Goal: Find contact information: Find contact information

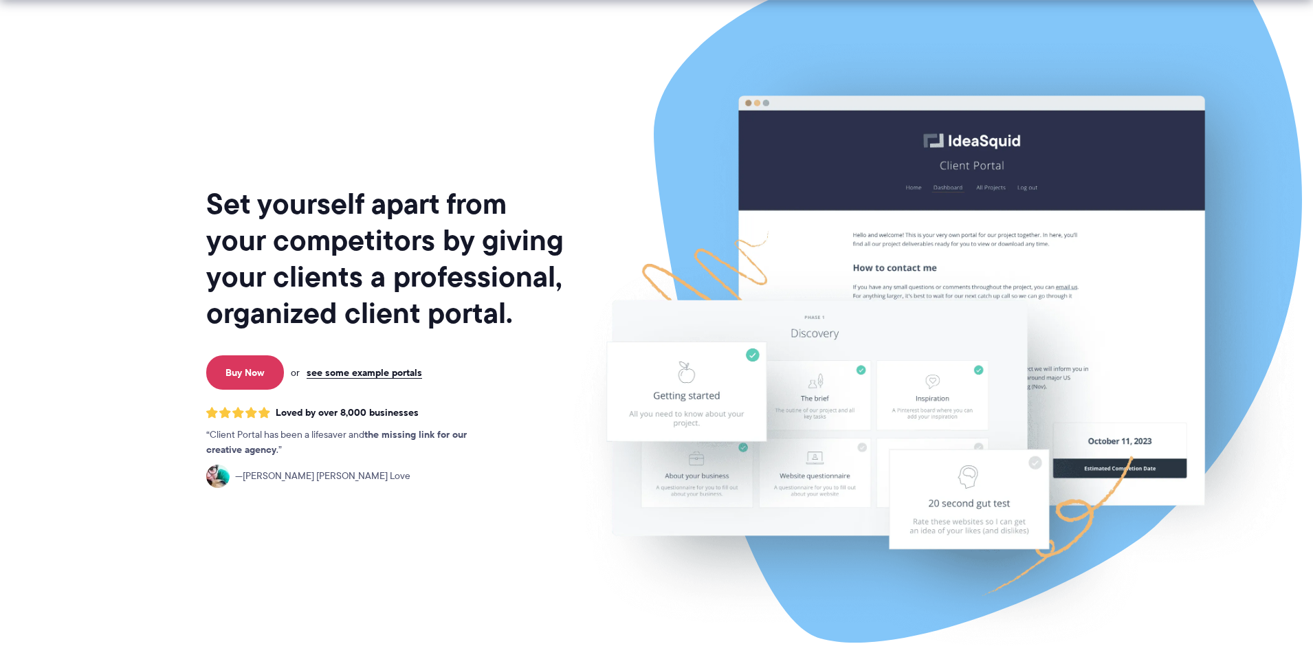
scroll to position [5663, 0]
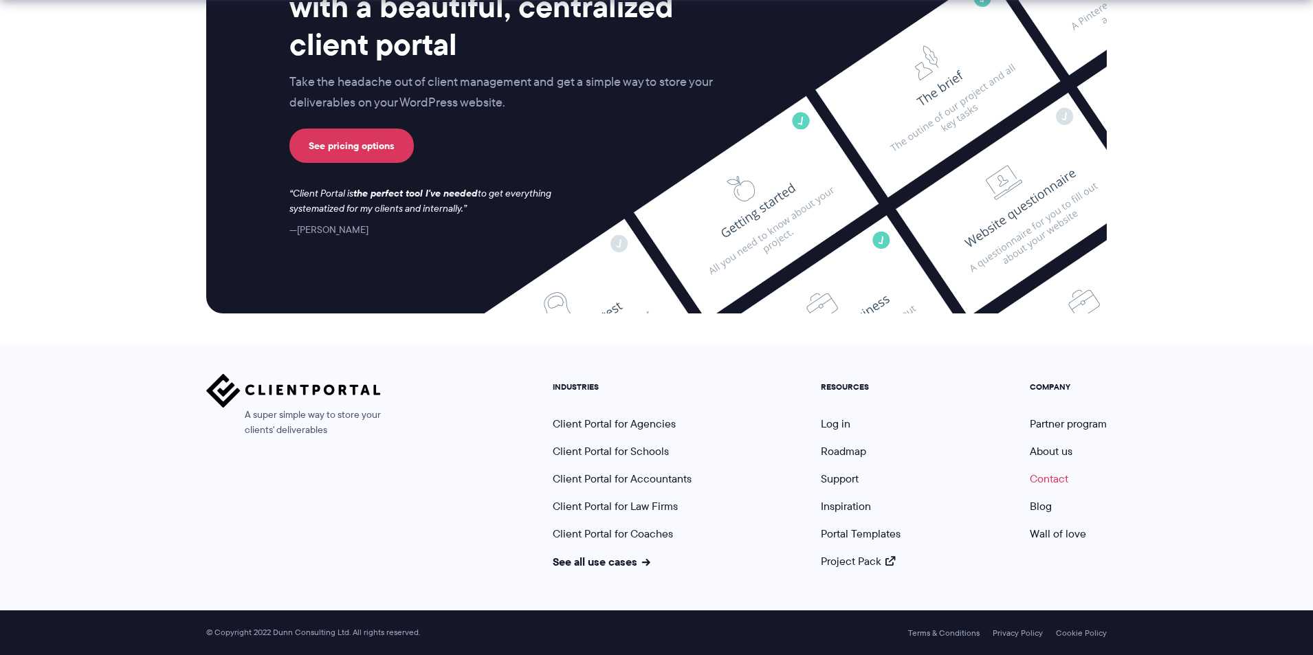
click at [1054, 479] on link "Contact" at bounding box center [1049, 479] width 38 height 16
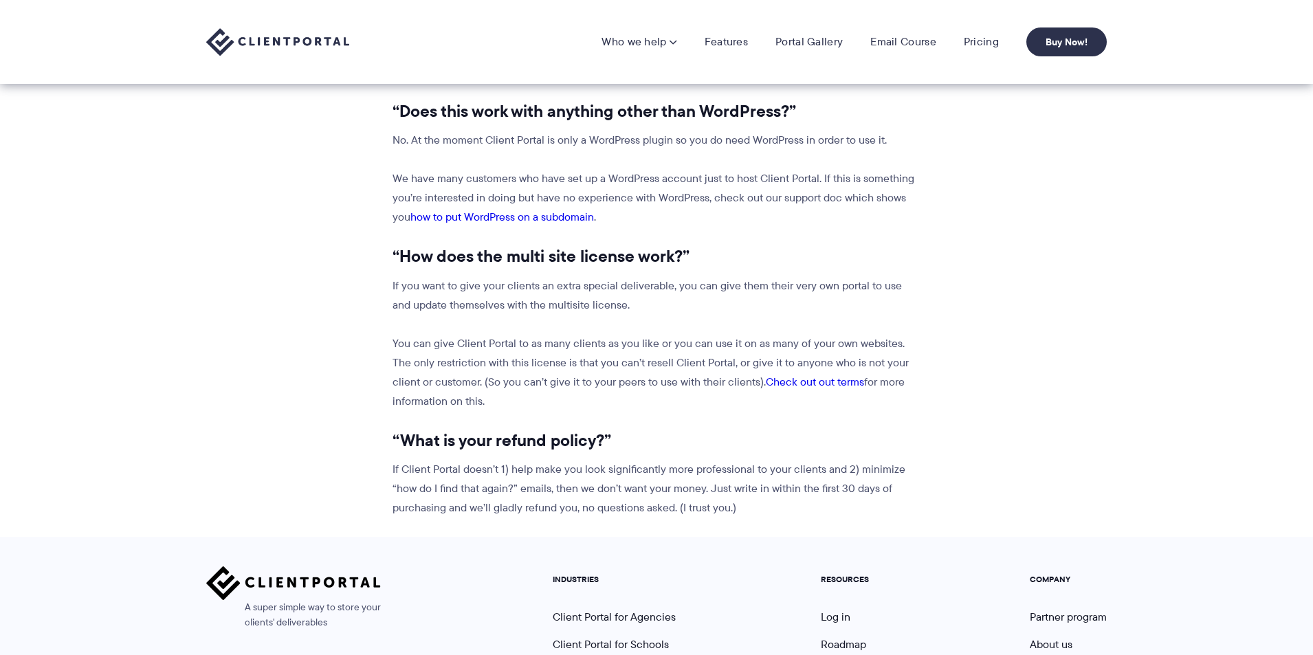
scroll to position [1441, 0]
